Goal: Obtain resource: Download file/media

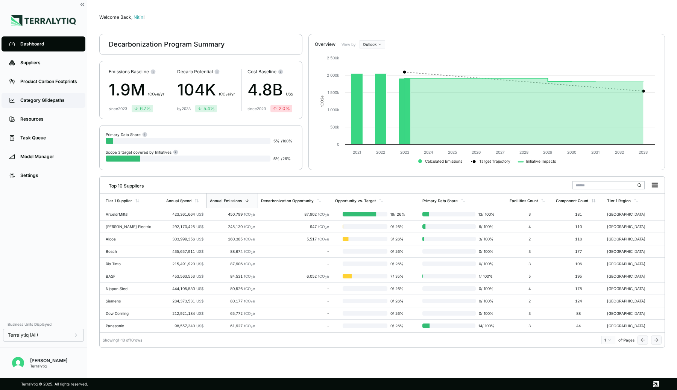
click at [41, 97] on div "Category Glidepaths" at bounding box center [49, 100] width 58 height 6
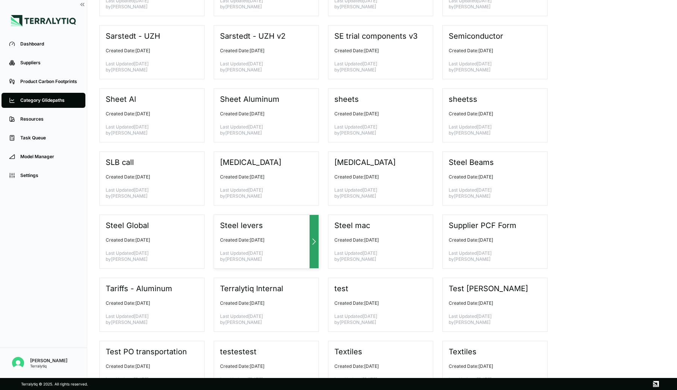
scroll to position [1226, 0]
click at [235, 34] on h3 "Sarstedt - UZH v2" at bounding box center [253, 36] width 66 height 9
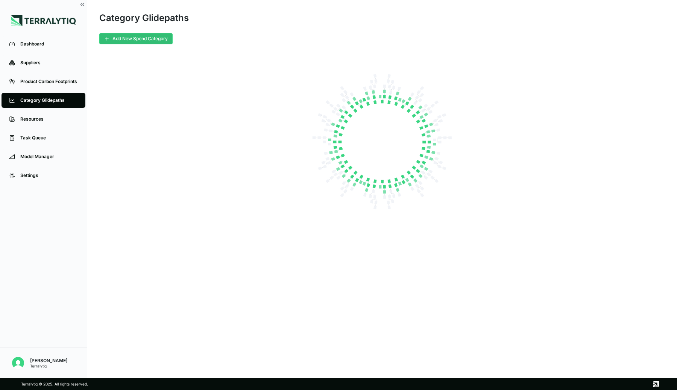
scroll to position [0, 0]
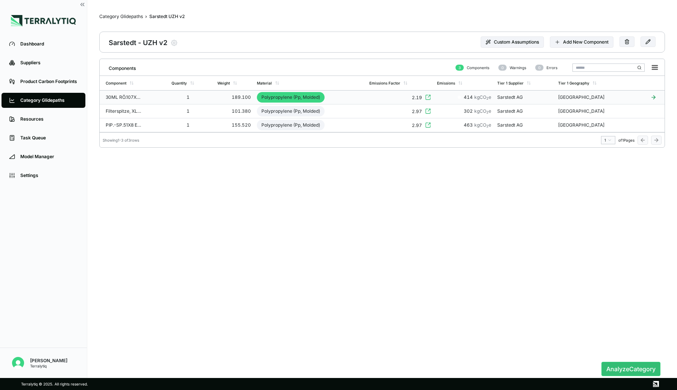
click at [201, 96] on td "1" at bounding box center [191, 98] width 46 height 14
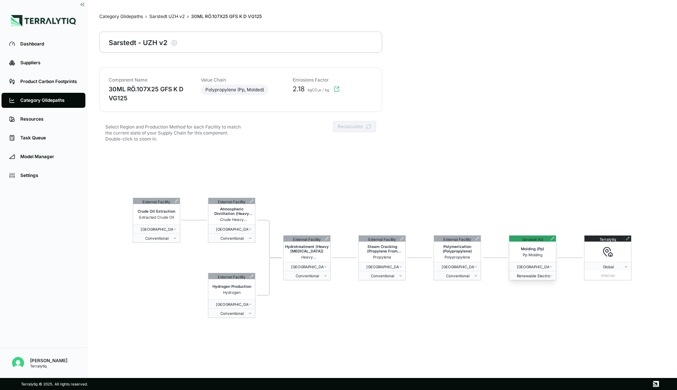
click at [551, 239] on icon at bounding box center [552, 238] width 3 height 3
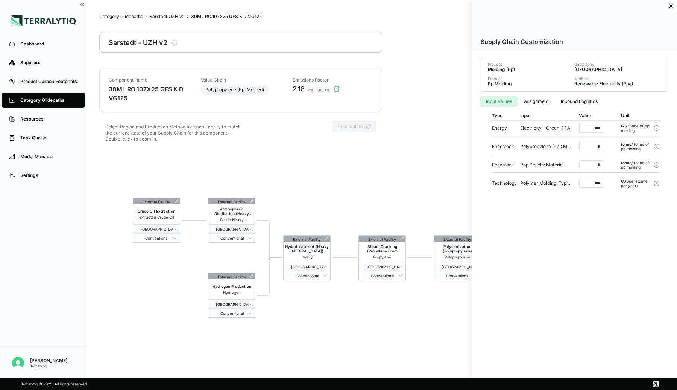
click at [259, 173] on div at bounding box center [338, 195] width 677 height 390
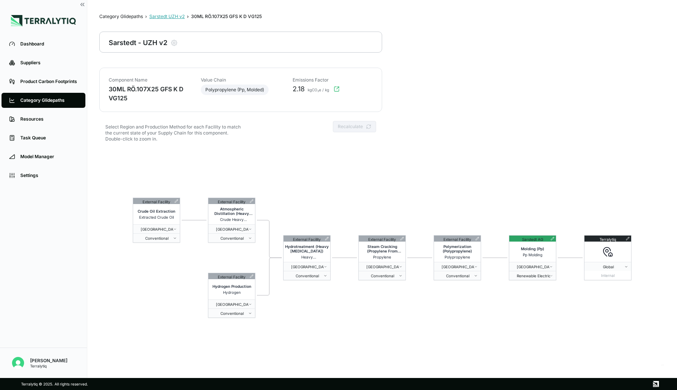
click at [161, 18] on div "Sarstedt UZH v2" at bounding box center [166, 17] width 35 height 6
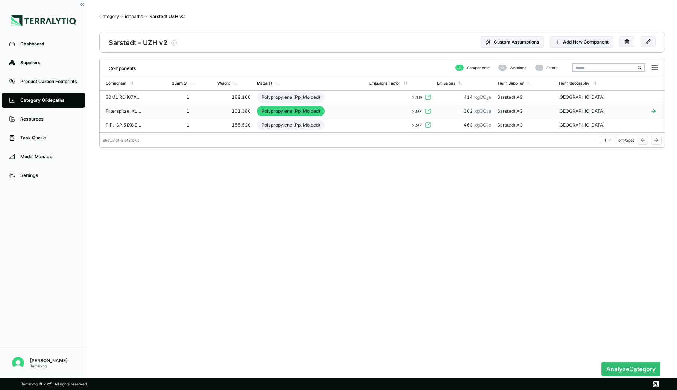
click at [366, 112] on td "Polypropylene (Pp, Molded)" at bounding box center [310, 111] width 112 height 14
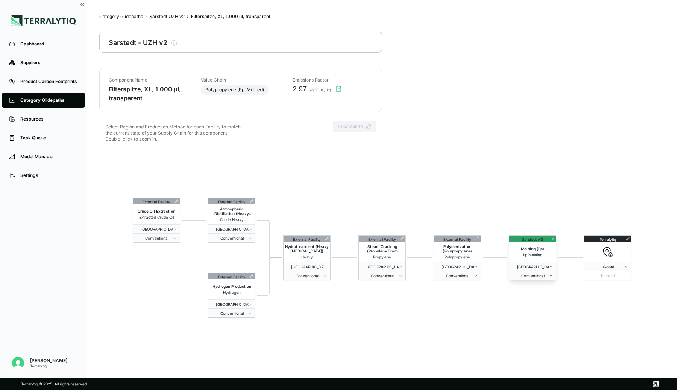
click at [553, 239] on icon at bounding box center [552, 239] width 4 height 4
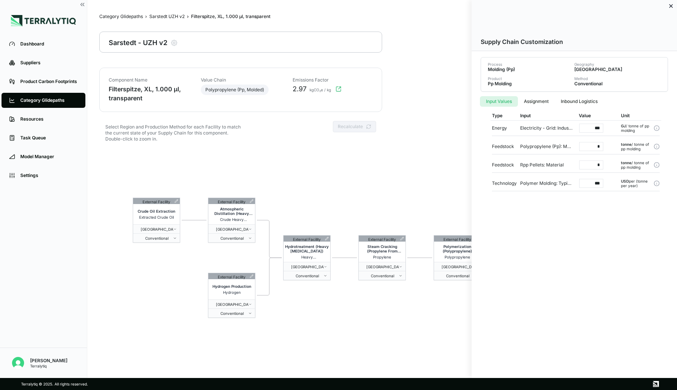
click at [415, 168] on div at bounding box center [338, 195] width 677 height 390
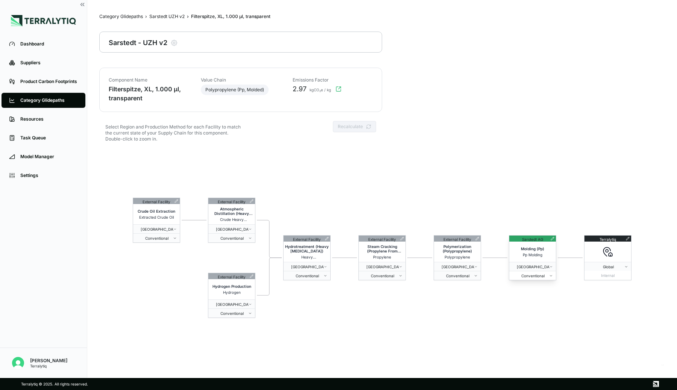
click at [542, 274] on span "Conventional" at bounding box center [530, 276] width 37 height 5
click at [535, 295] on div "Renewable Electricity (Ppa)" at bounding box center [538, 296] width 55 height 9
click at [342, 129] on button "Recalculate" at bounding box center [354, 126] width 43 height 11
click at [180, 16] on div "Sarstedt UZH v2" at bounding box center [166, 17] width 35 height 6
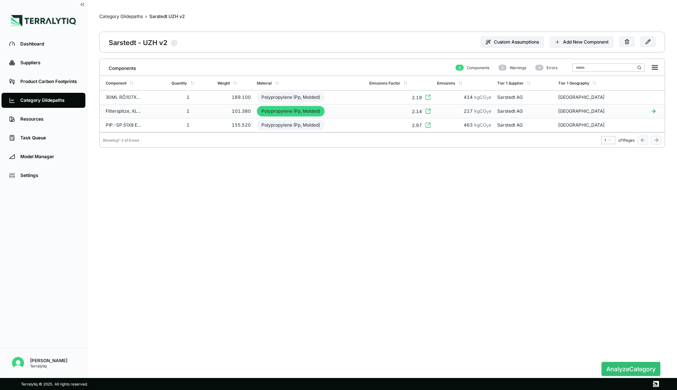
click at [366, 111] on td "Polypropylene (Pp, Molded)" at bounding box center [310, 111] width 112 height 14
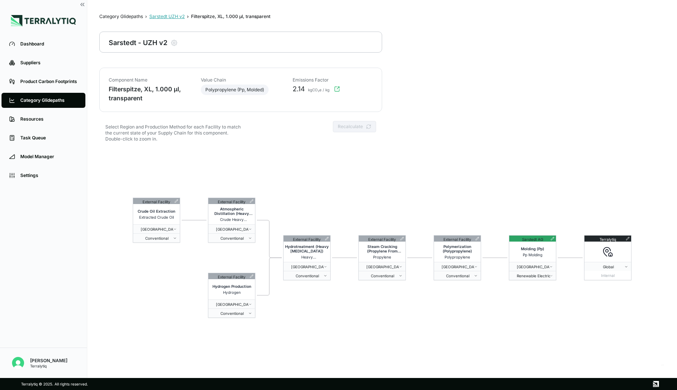
click at [176, 17] on div "Sarstedt UZH v2" at bounding box center [166, 17] width 35 height 6
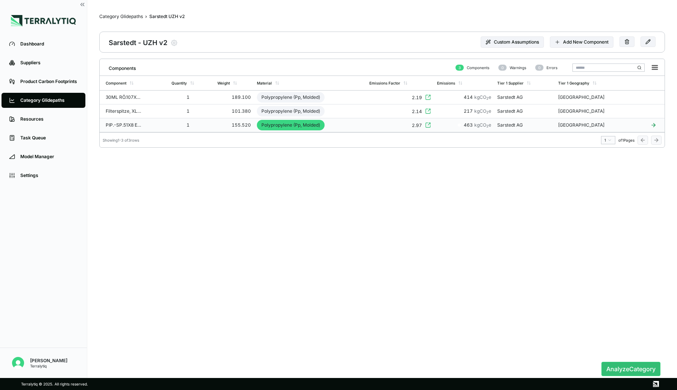
click at [384, 125] on div "2.97" at bounding box center [400, 125] width 62 height 7
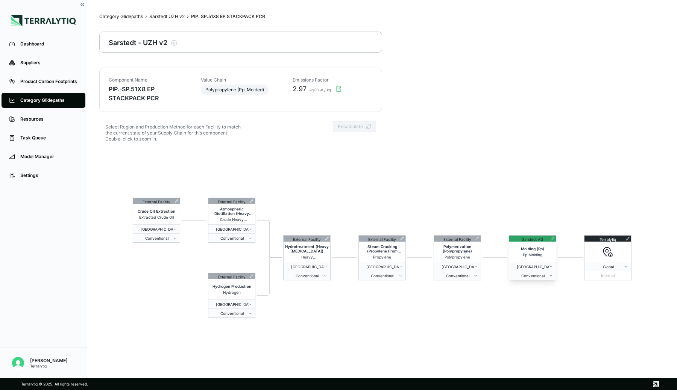
click at [552, 238] on icon at bounding box center [552, 238] width 1 height 1
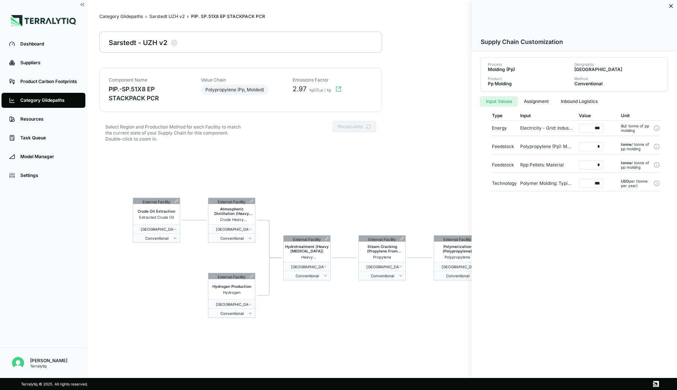
click at [440, 197] on div at bounding box center [338, 195] width 677 height 390
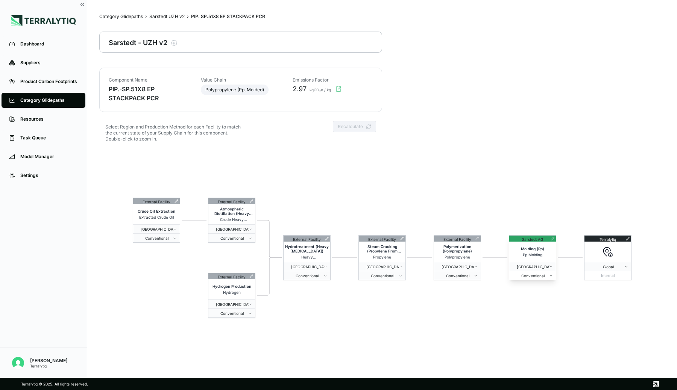
click at [536, 275] on span "Conventional" at bounding box center [530, 276] width 37 height 5
click at [535, 297] on div "Renewable Electricity (Ppa)" at bounding box center [538, 296] width 55 height 9
click at [352, 128] on button "Recalculate" at bounding box center [354, 126] width 43 height 11
click at [177, 15] on div "Sarstedt UZH v2" at bounding box center [166, 17] width 35 height 6
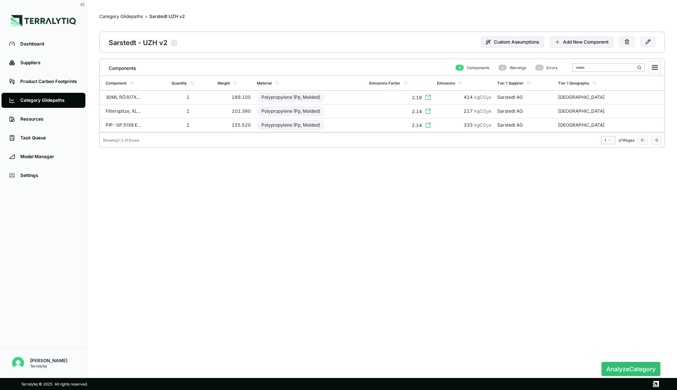
click at [655, 70] on icon at bounding box center [654, 68] width 5 height 4
click at [637, 88] on li "Download XLSX" at bounding box center [637, 90] width 42 height 8
